Goal: Task Accomplishment & Management: Use online tool/utility

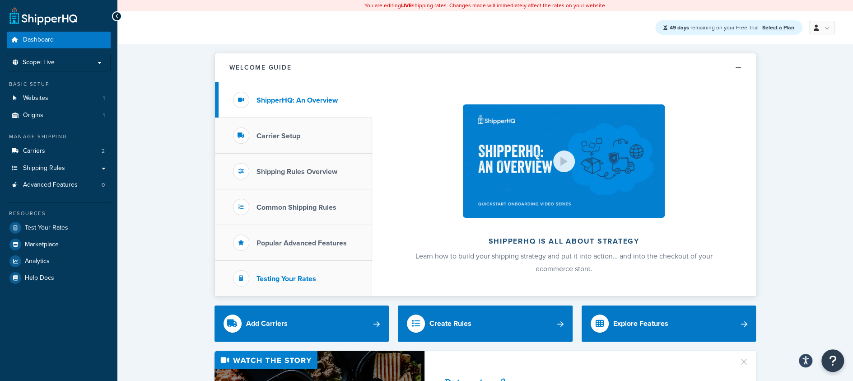
click at [287, 278] on h3 "Testing Your Rates" at bounding box center [286, 278] width 60 height 8
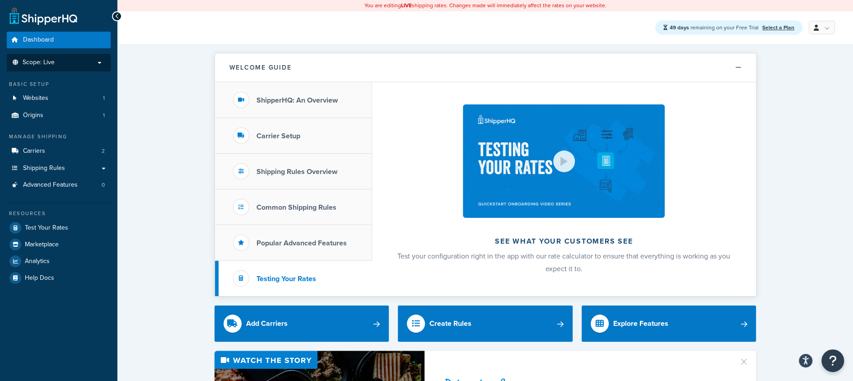
click at [45, 60] on span "Scope: Live" at bounding box center [39, 63] width 32 height 8
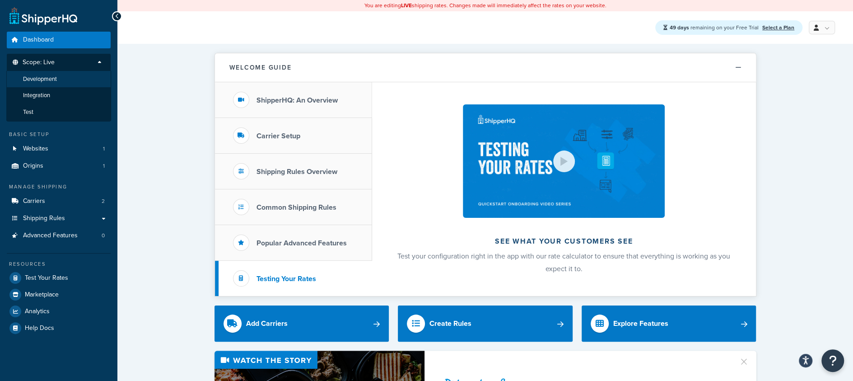
click at [51, 77] on span "Development" at bounding box center [40, 79] width 34 height 8
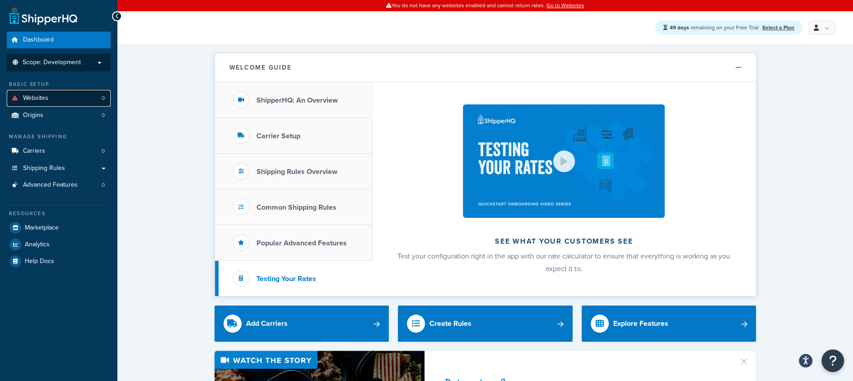
click at [35, 98] on span "Websites" at bounding box center [35, 98] width 25 height 8
